Goal: Information Seeking & Learning: Learn about a topic

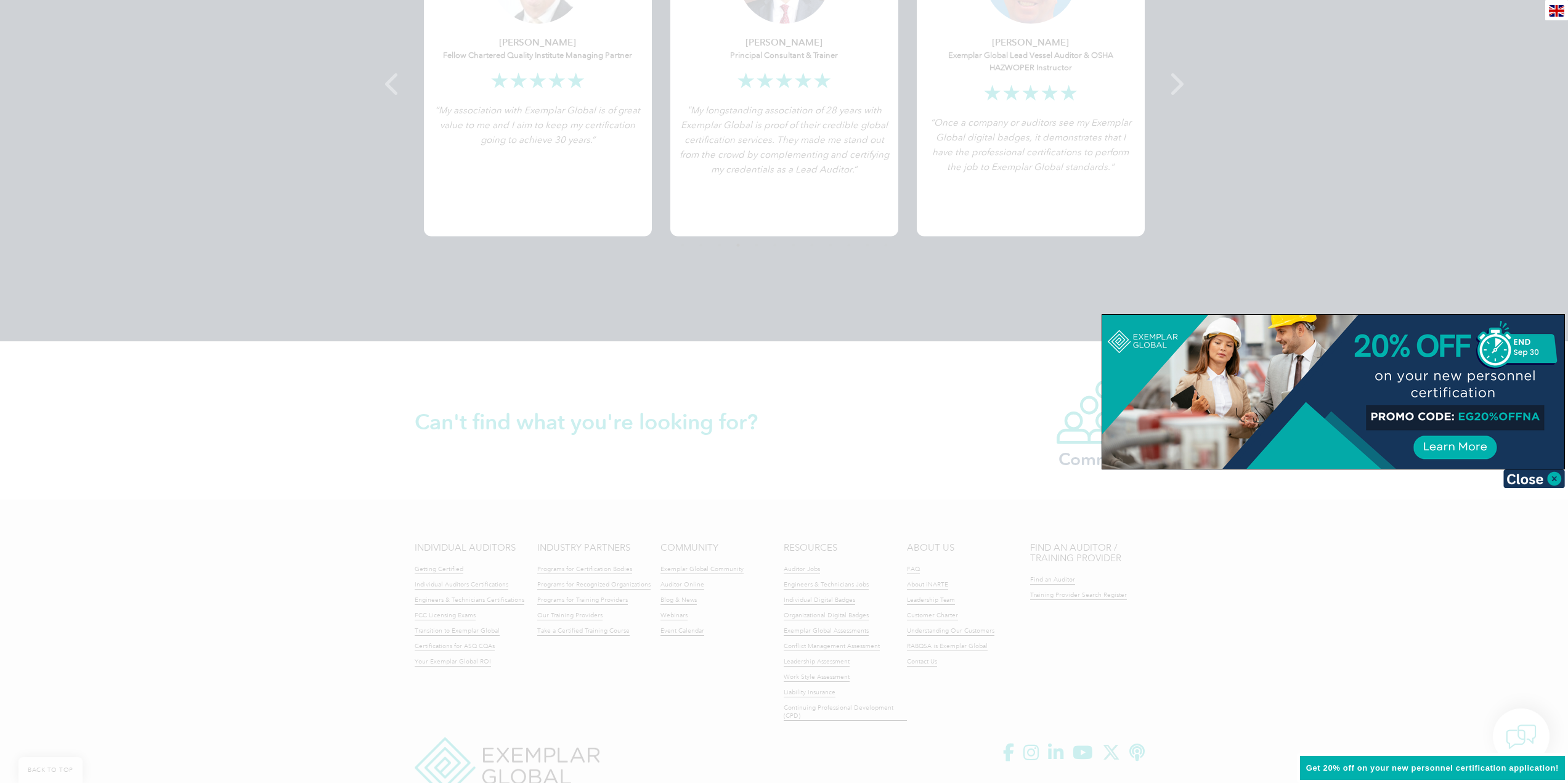
scroll to position [2593, 0]
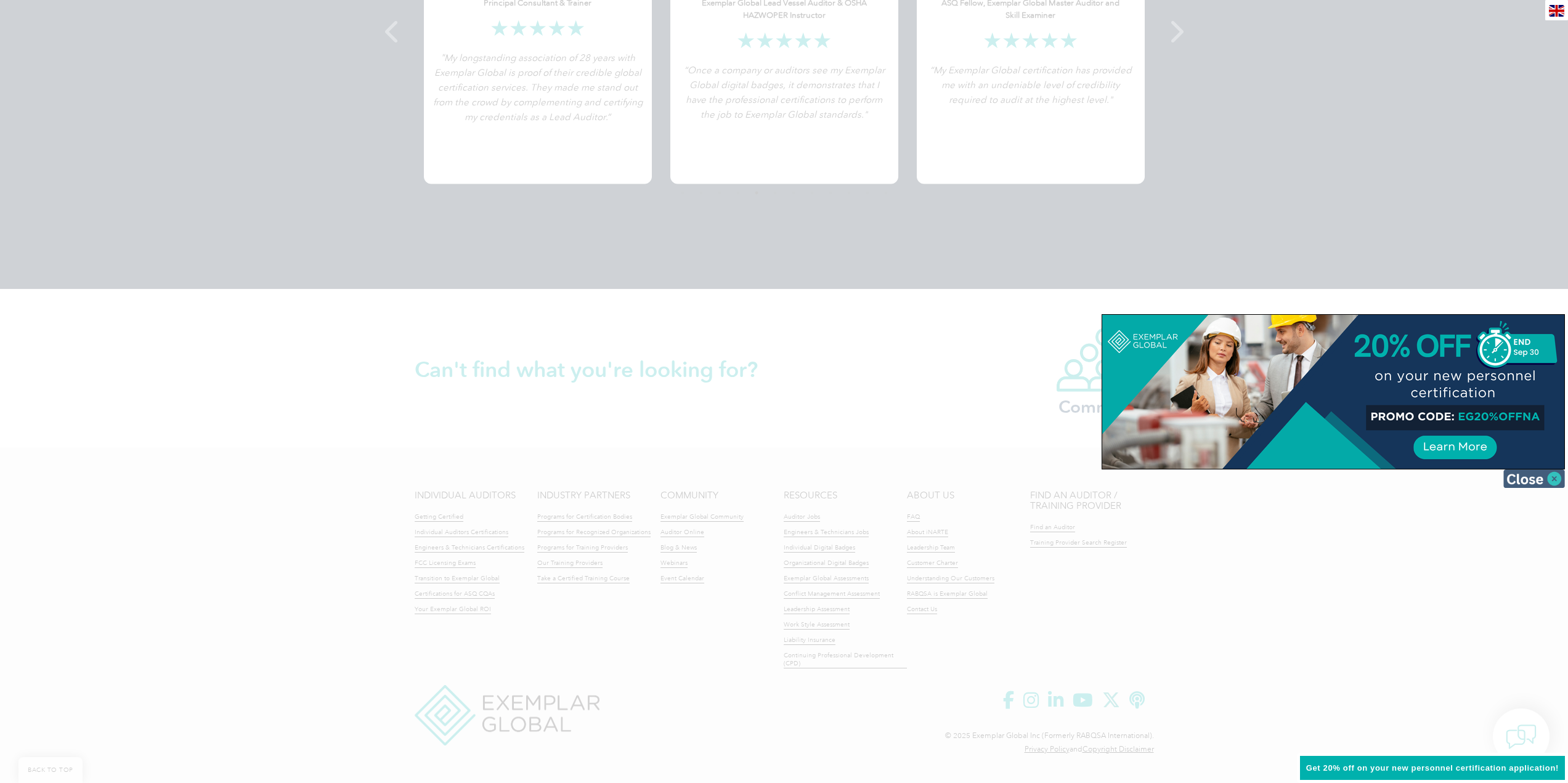
click at [1535, 478] on img at bounding box center [1534, 478] width 62 height 18
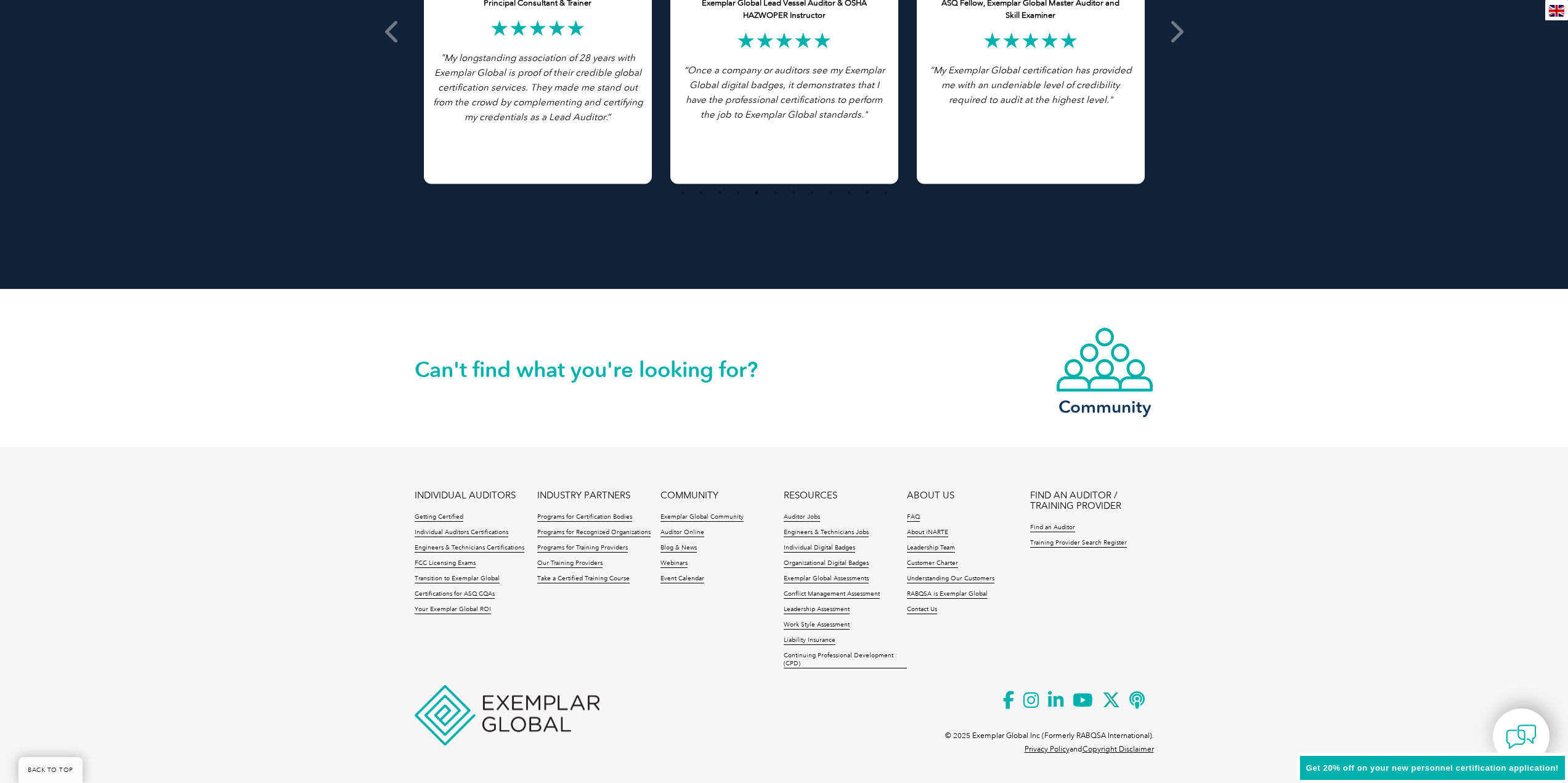
click at [1333, 494] on footer "INDIVIDUAL AUDITORS Getting Certified Individual Auditors Certifications Engine…" at bounding box center [784, 611] width 1568 height 328
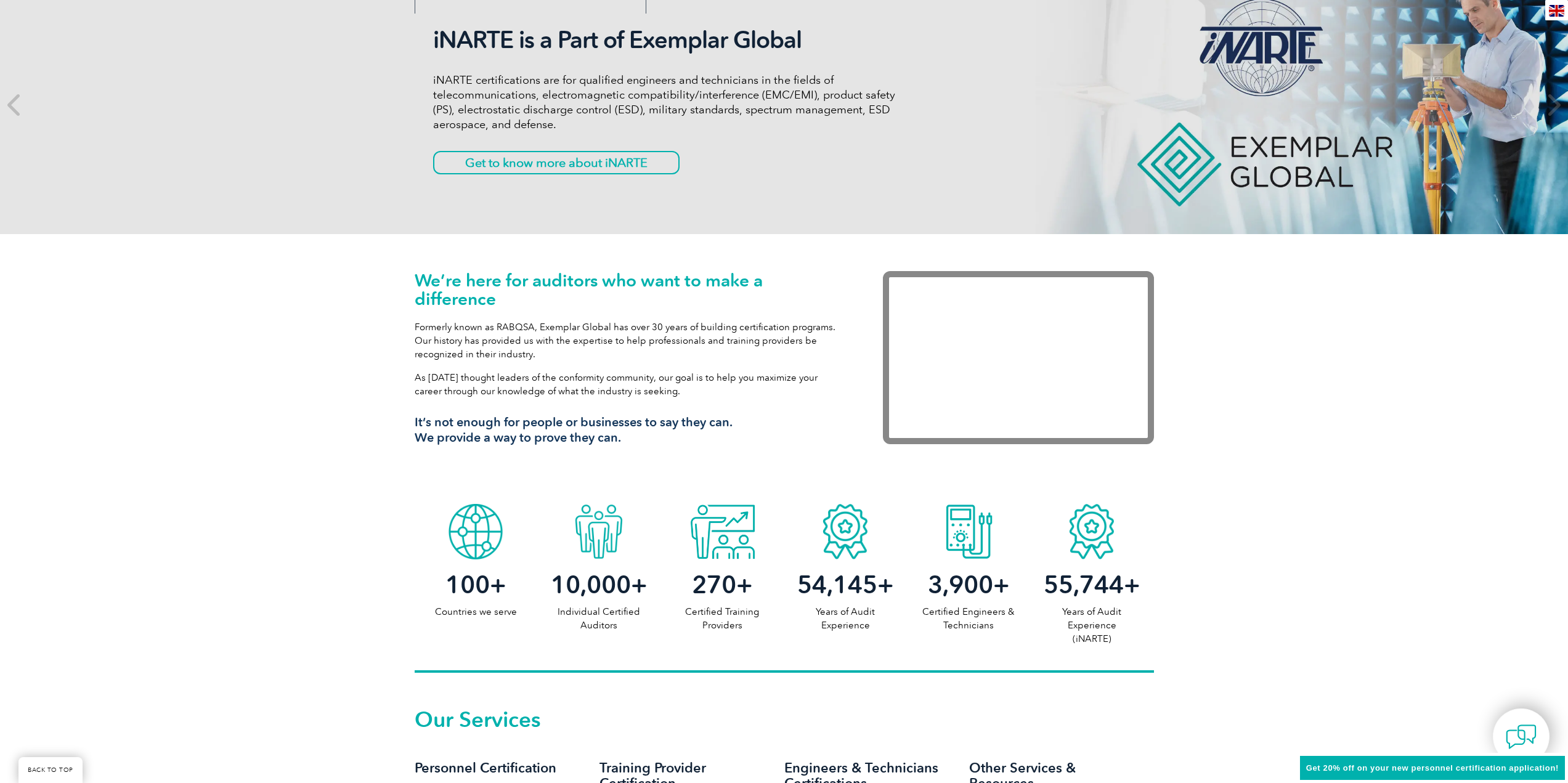
scroll to position [679, 0]
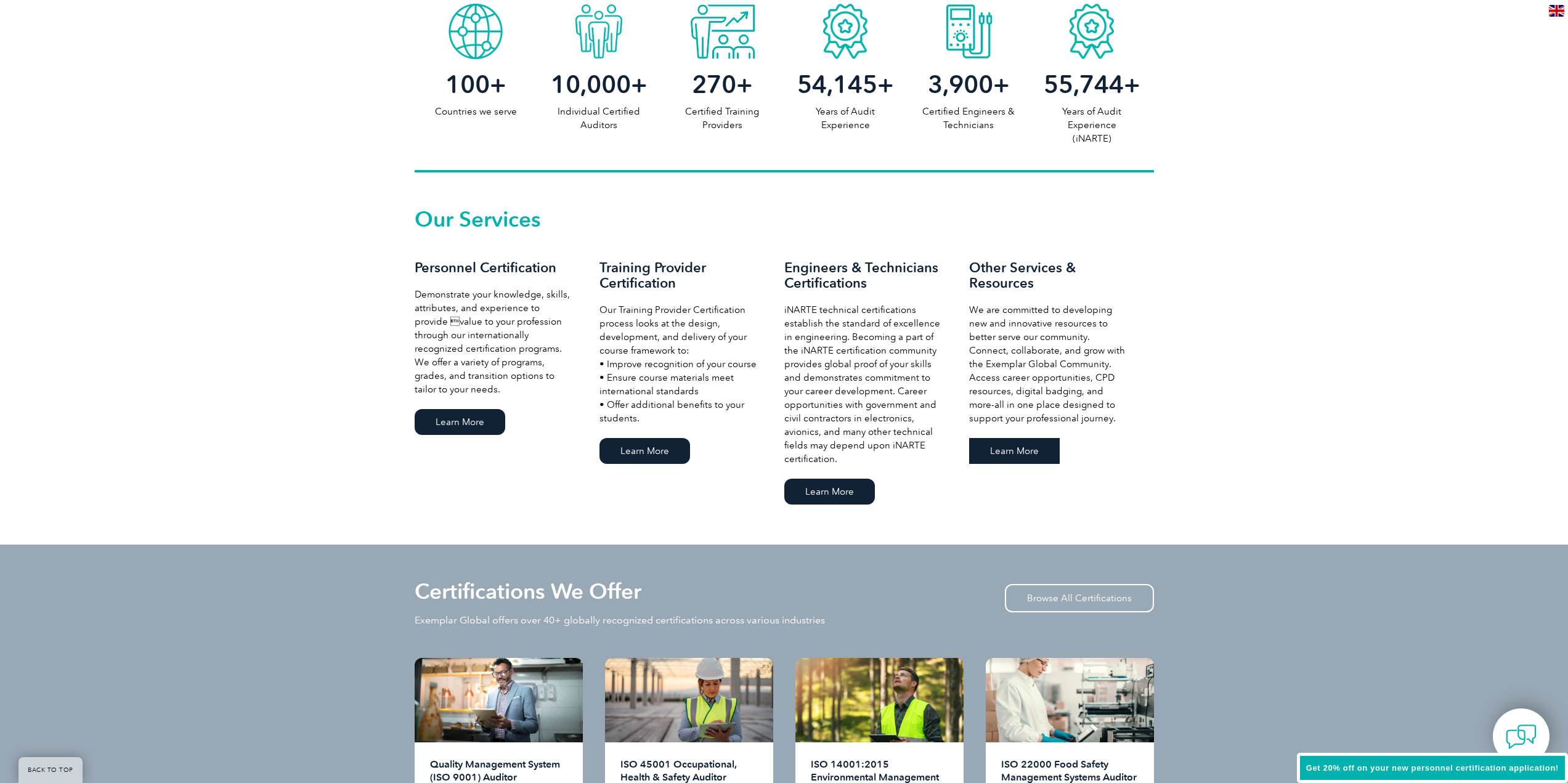
click at [1017, 456] on link "Learn More" at bounding box center [1014, 451] width 90 height 26
